Goal: Task Accomplishment & Management: Manage account settings

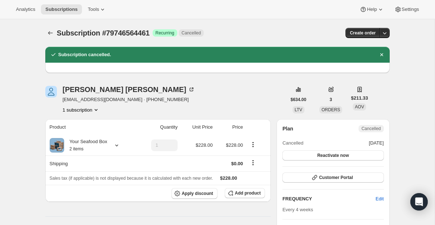
click at [51, 33] on icon "Subscriptions" at bounding box center [50, 32] width 7 height 7
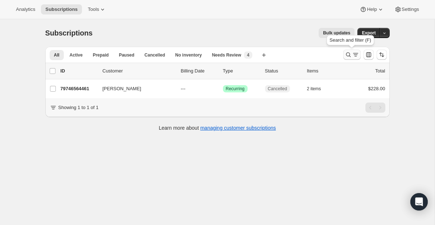
click at [351, 53] on icon "Search and filter results" at bounding box center [348, 54] width 7 height 7
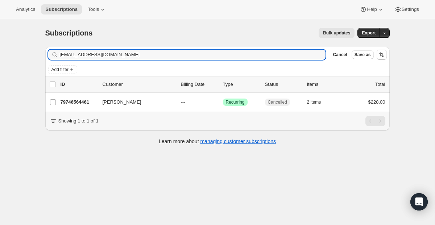
drag, startPoint x: 158, startPoint y: 57, endPoint x: 37, endPoint y: 52, distance: 120.4
click at [37, 52] on div "Subscriptions. This page is ready Subscriptions Bulk updates More actions Bulk …" at bounding box center [218, 85] width 362 height 133
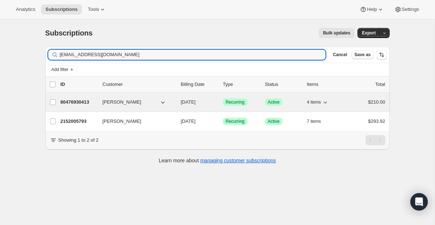
type input "[EMAIL_ADDRESS][DOMAIN_NAME]"
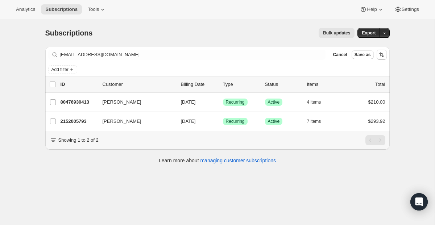
click at [300, 17] on div "Analytics Subscriptions Tools Help Settings" at bounding box center [217, 9] width 435 height 19
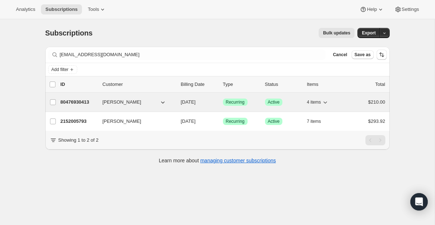
click at [234, 103] on span "Recurring" at bounding box center [235, 102] width 19 height 6
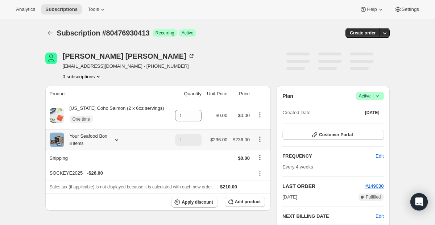
click at [117, 140] on icon at bounding box center [116, 139] width 7 height 7
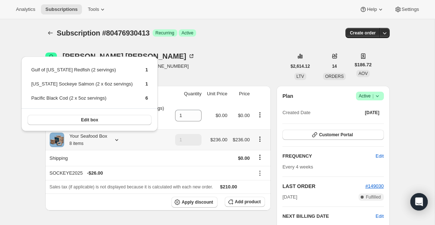
click at [117, 140] on icon at bounding box center [116, 139] width 7 height 7
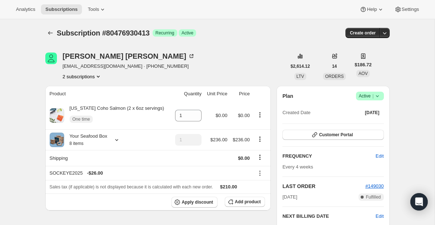
click at [96, 79] on button "2 subscriptions" at bounding box center [82, 76] width 39 height 7
click at [95, 88] on span "2152005793" at bounding box center [81, 90] width 50 height 7
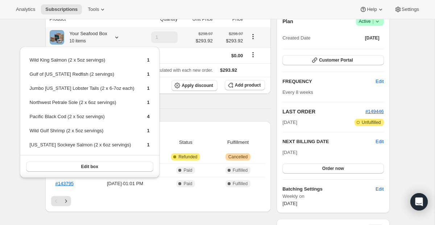
scroll to position [76, 0]
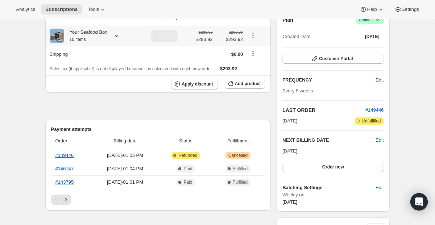
click at [118, 38] on icon at bounding box center [116, 35] width 7 height 7
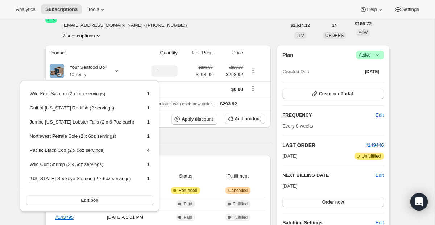
scroll to position [0, 0]
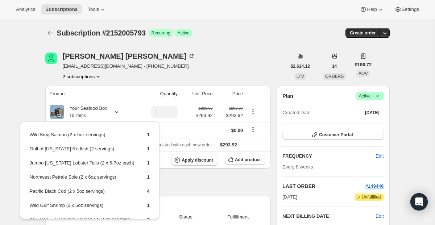
click at [372, 92] on span "Success Active |" at bounding box center [370, 96] width 28 height 9
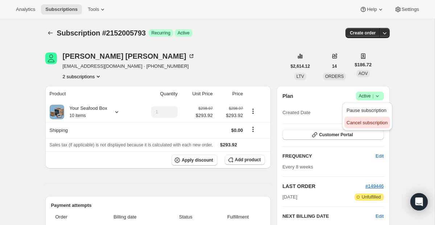
click at [358, 124] on span "Cancel subscription" at bounding box center [366, 122] width 41 height 5
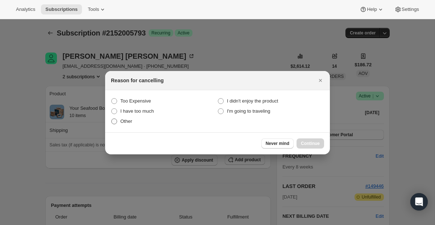
click at [126, 125] on label "Other" at bounding box center [164, 121] width 107 height 10
click at [112, 119] on input "Other" at bounding box center [111, 118] width 0 height 0
radio input "true"
click at [318, 148] on button "Continue" at bounding box center [310, 143] width 28 height 10
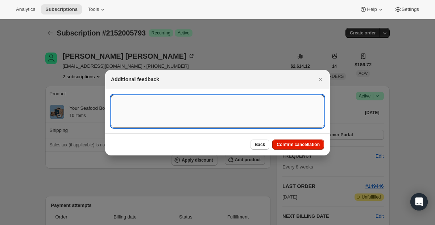
click at [188, 117] on textarea ":r6ab:" at bounding box center [217, 111] width 213 height 33
type textarea "Duplicate"
click at [285, 139] on div "Back Confirm cancellation" at bounding box center [217, 144] width 225 height 22
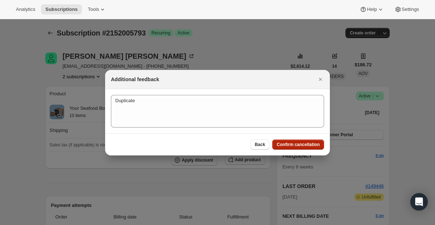
click at [285, 144] on span "Confirm cancellation" at bounding box center [297, 145] width 43 height 6
